Goal: Find specific page/section: Find specific page/section

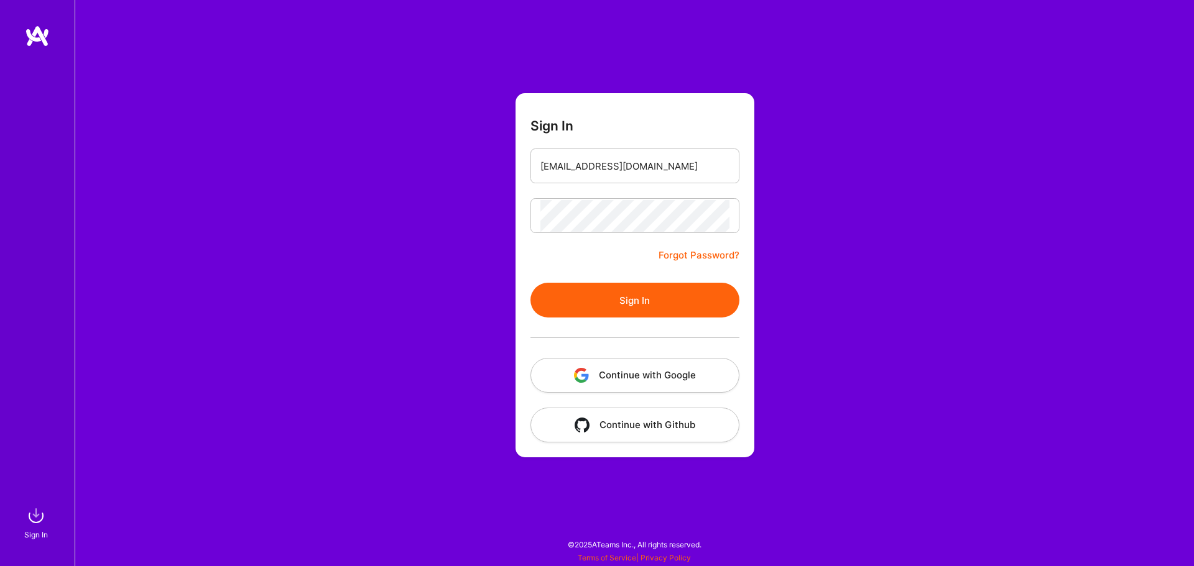
click at [697, 172] on input "[EMAIL_ADDRESS][DOMAIN_NAME]" at bounding box center [634, 166] width 189 height 32
click at [673, 302] on button "Sign In" at bounding box center [634, 300] width 209 height 35
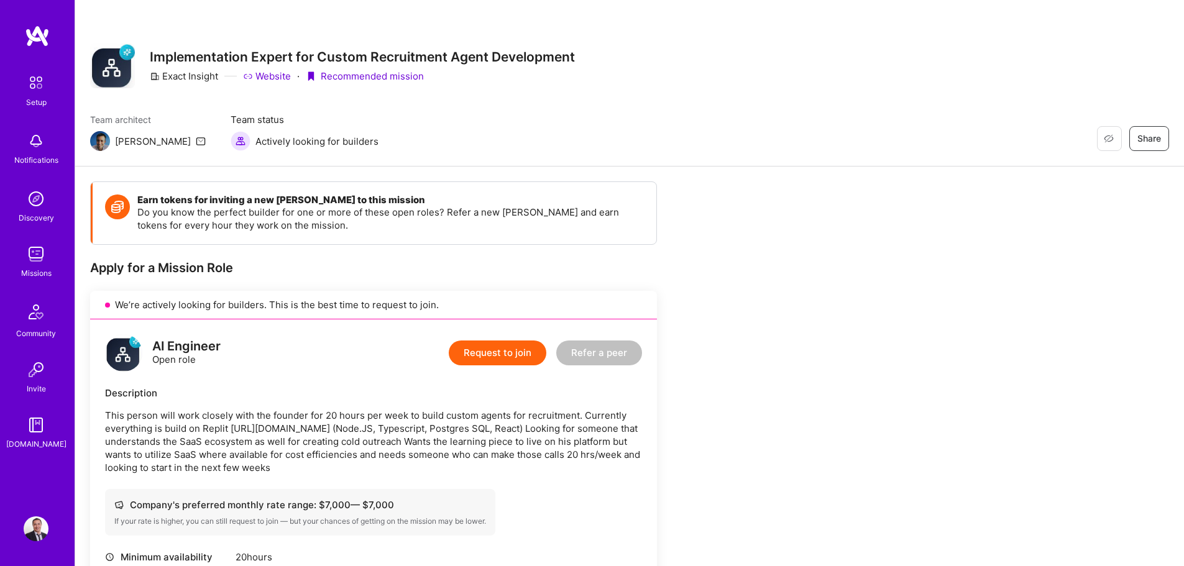
click at [282, 74] on link "Website" at bounding box center [267, 76] width 48 height 13
click at [39, 247] on img at bounding box center [36, 254] width 25 height 25
